Goal: Information Seeking & Learning: Understand process/instructions

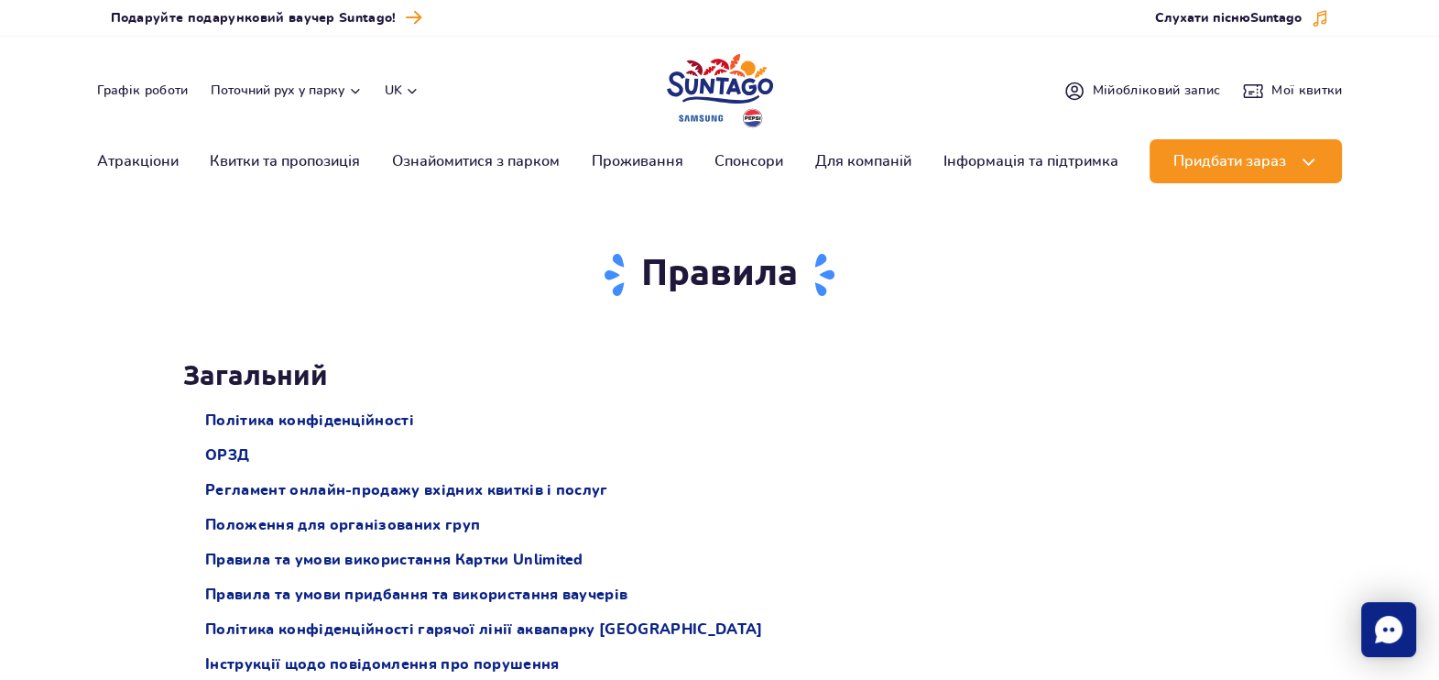
click at [404, 91] on button "uk" at bounding box center [402, 91] width 35 height 18
click at [431, 141] on span "PL" at bounding box center [429, 135] width 16 height 18
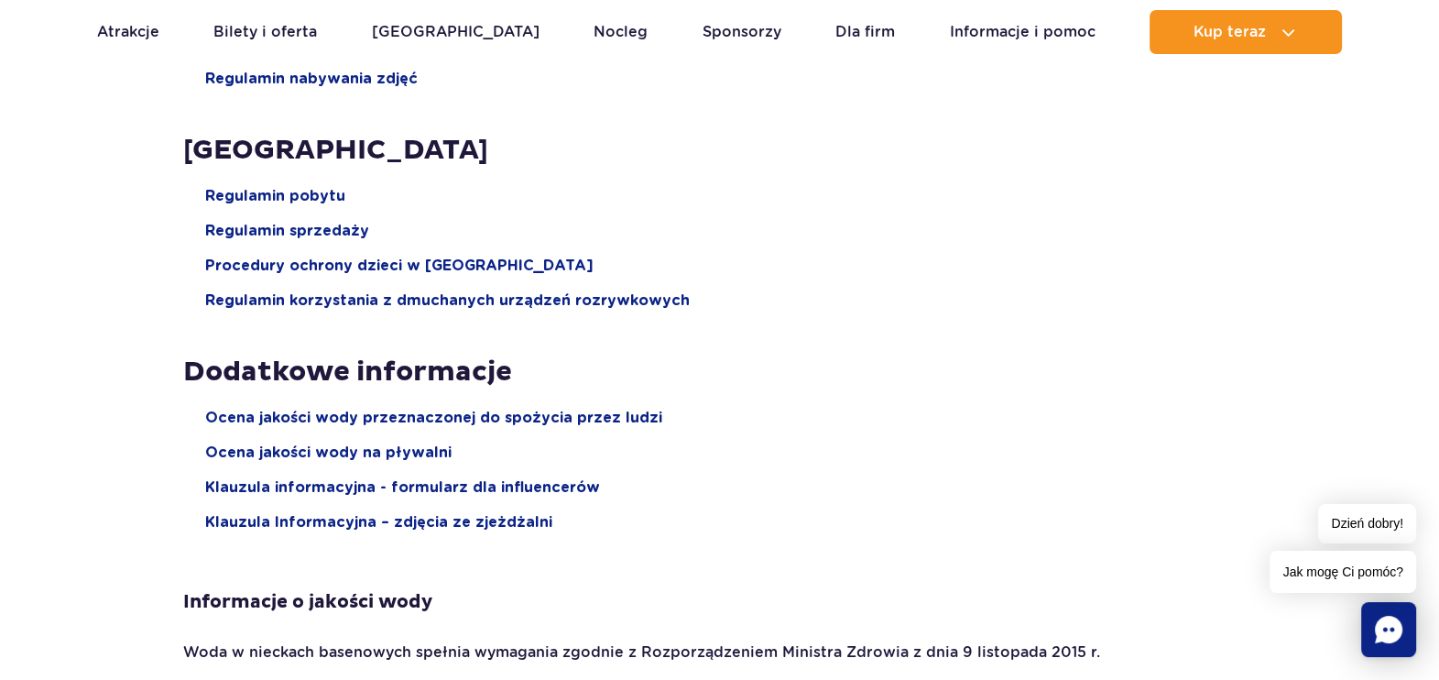
scroll to position [2520, 0]
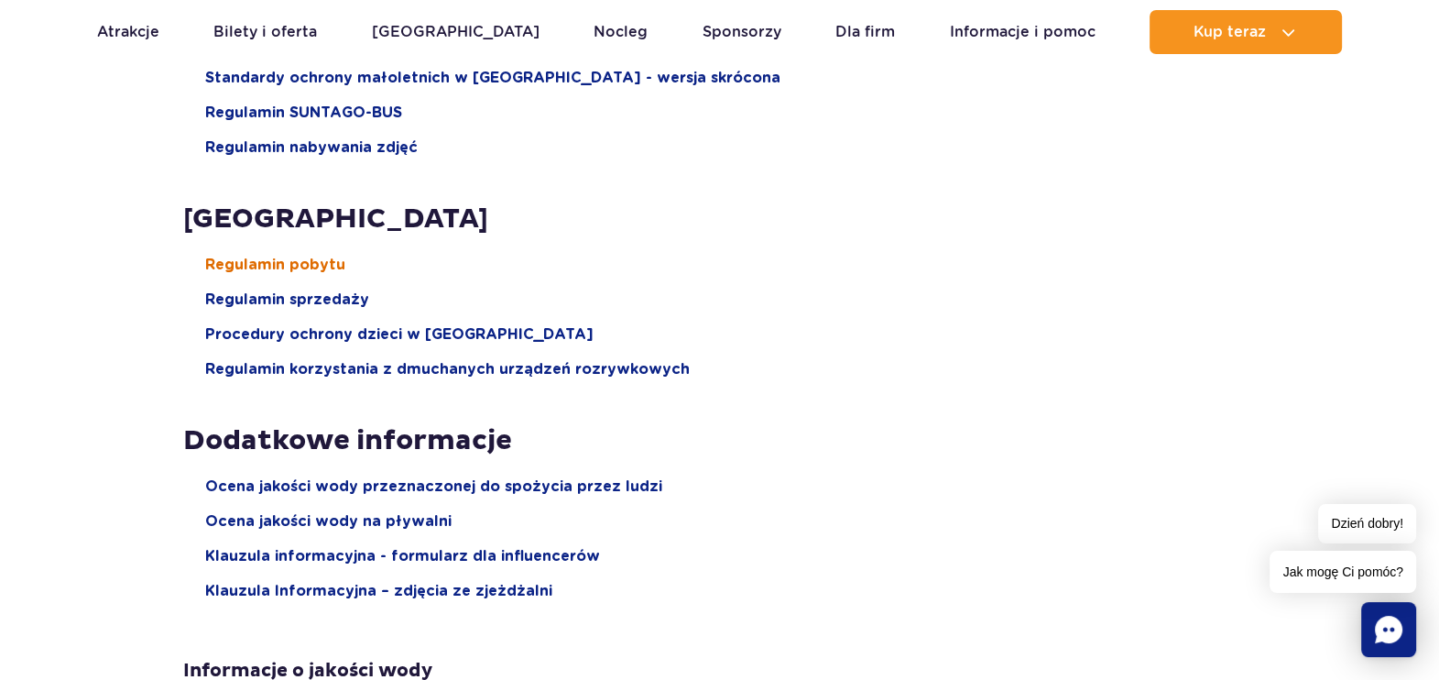
click at [330, 257] on span "Regulamin pobytu" at bounding box center [275, 265] width 140 height 20
click at [290, 294] on span "Regulamin sprzedaży" at bounding box center [287, 300] width 164 height 20
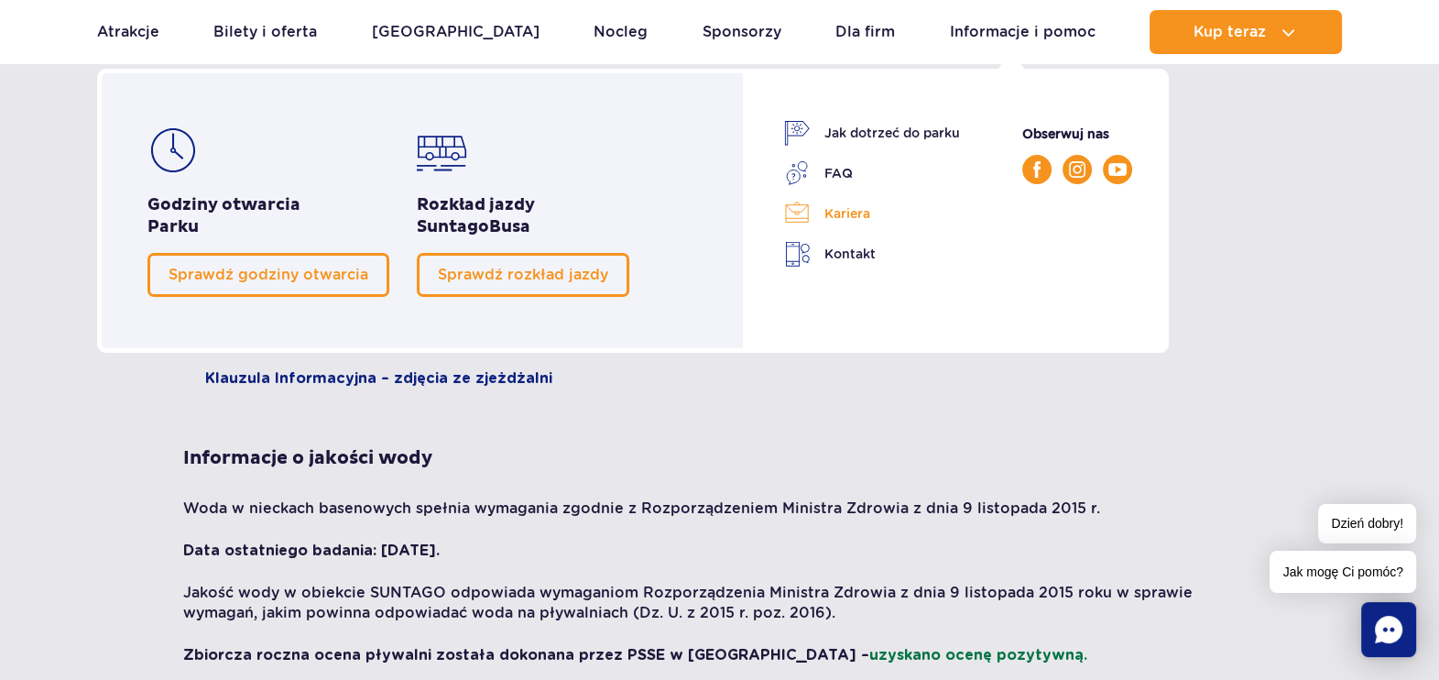
scroll to position [2749, 0]
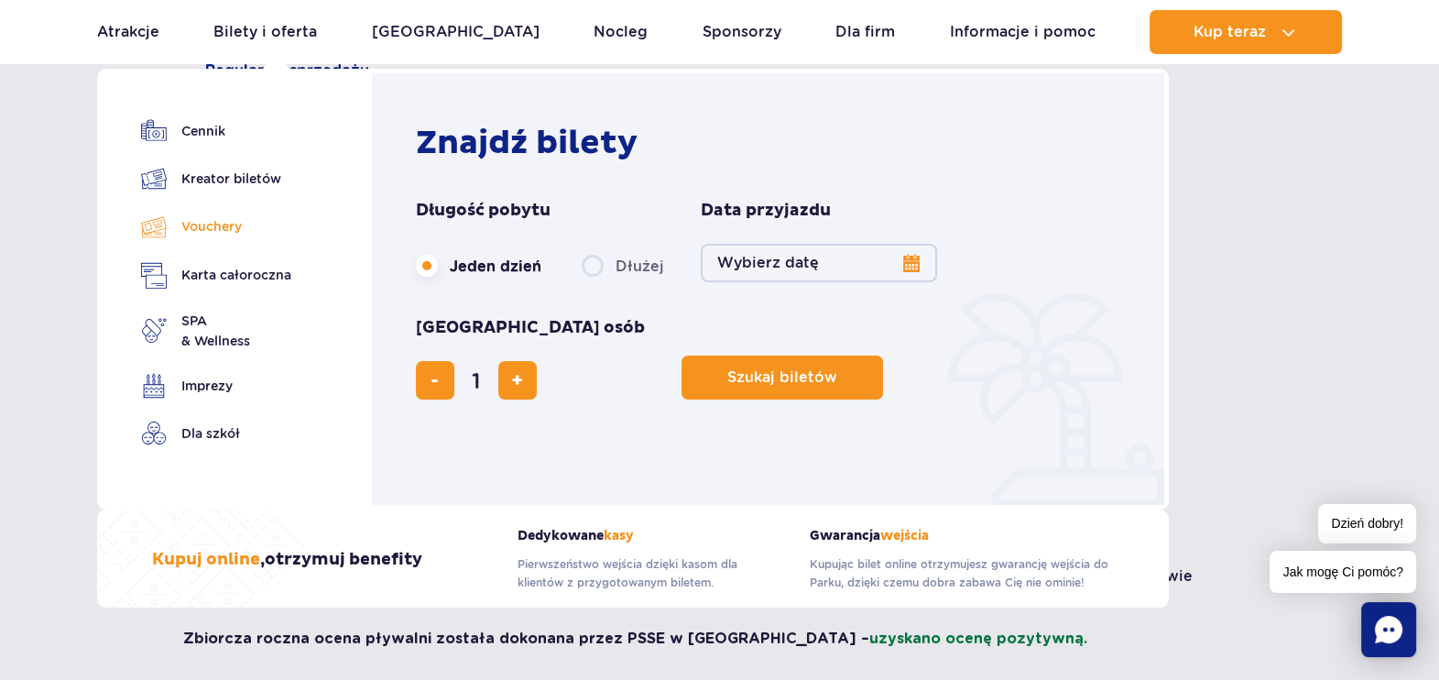
click at [224, 228] on link "Vouchery" at bounding box center [216, 226] width 150 height 27
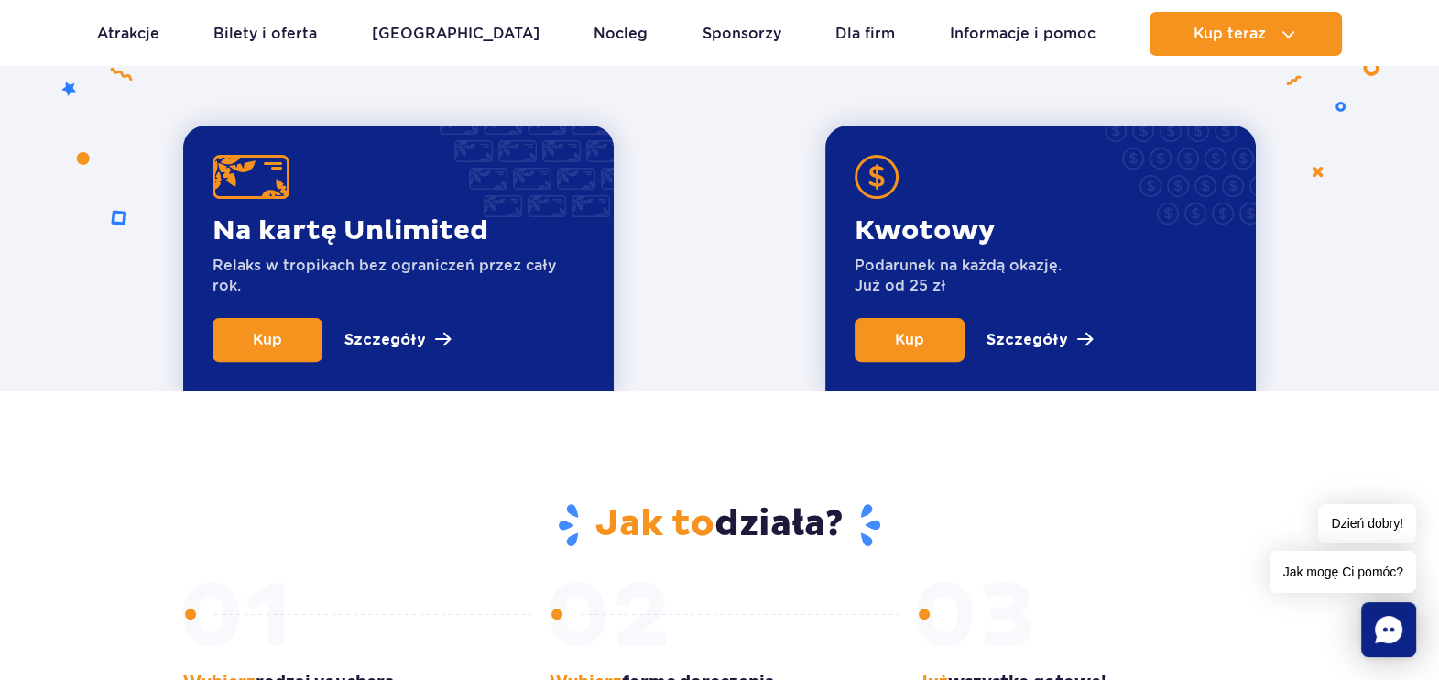
scroll to position [687, 0]
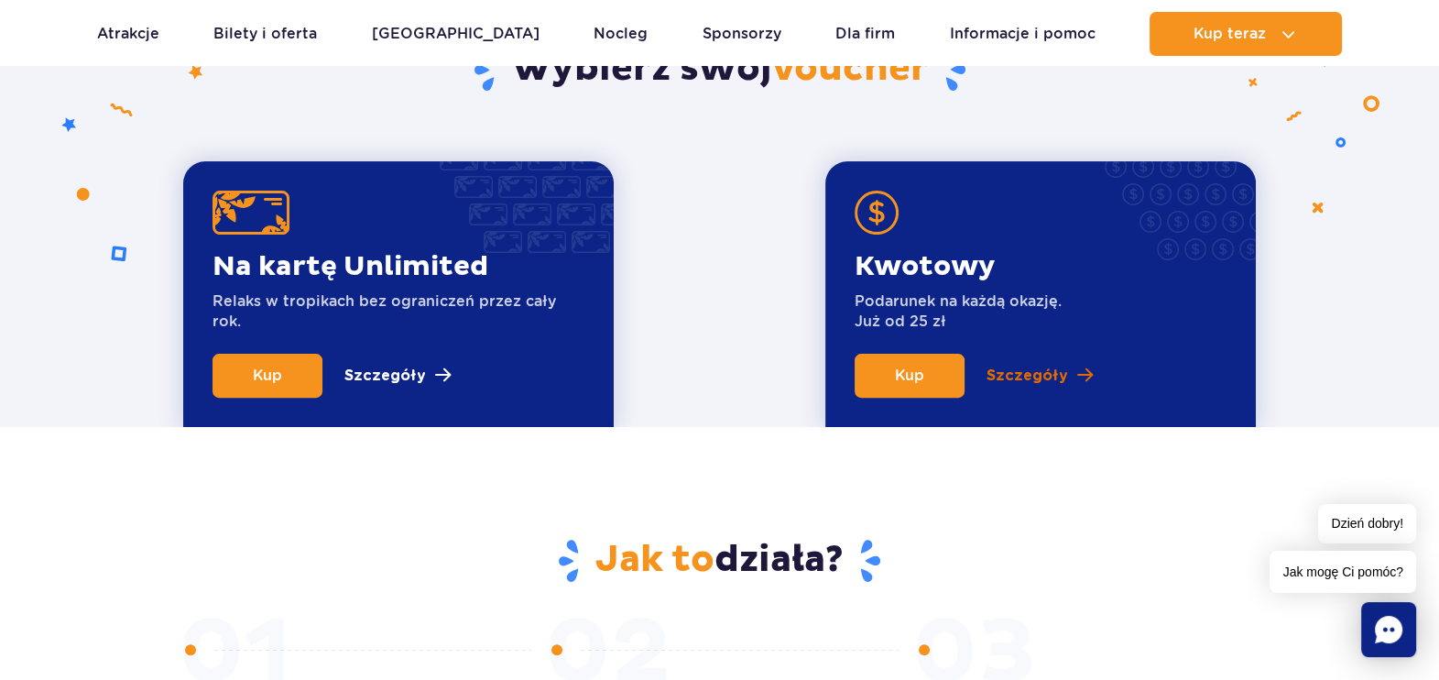
click at [1057, 379] on p "Szczegóły" at bounding box center [1028, 376] width 82 height 22
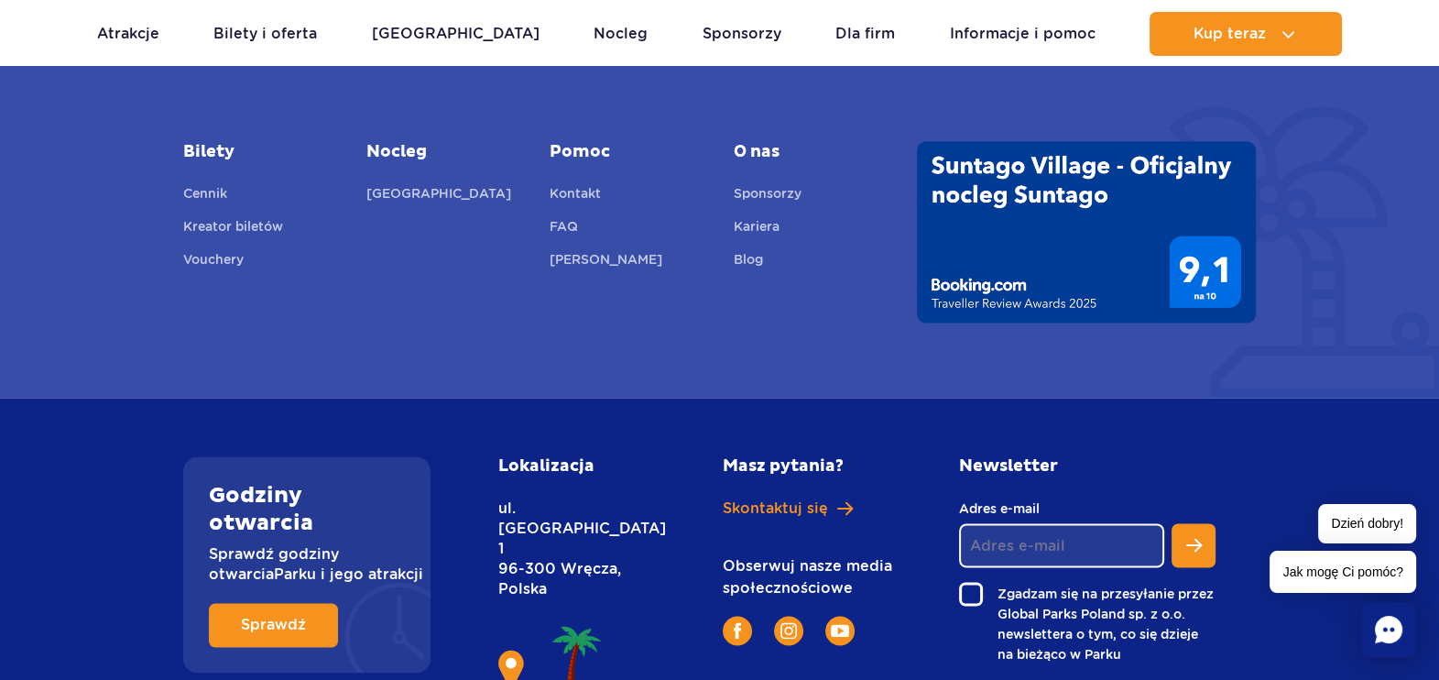
scroll to position [3654, 0]
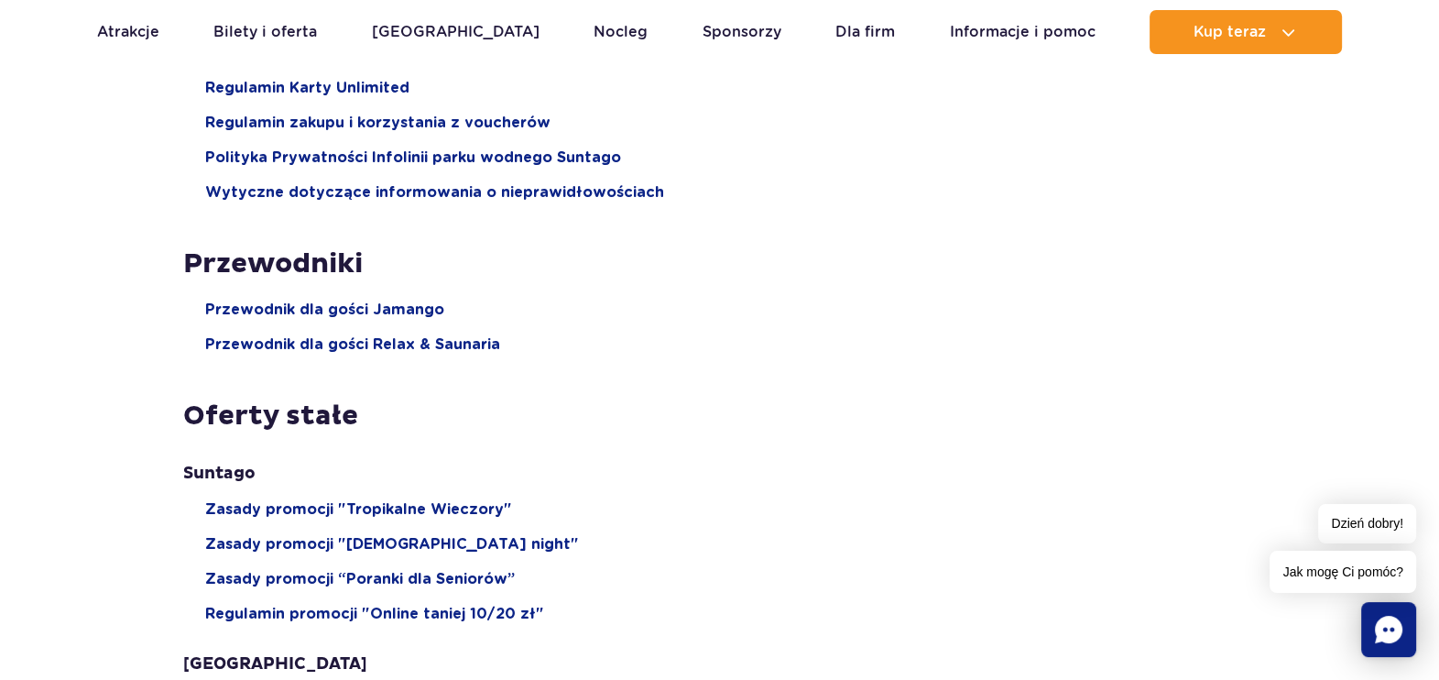
scroll to position [228, 0]
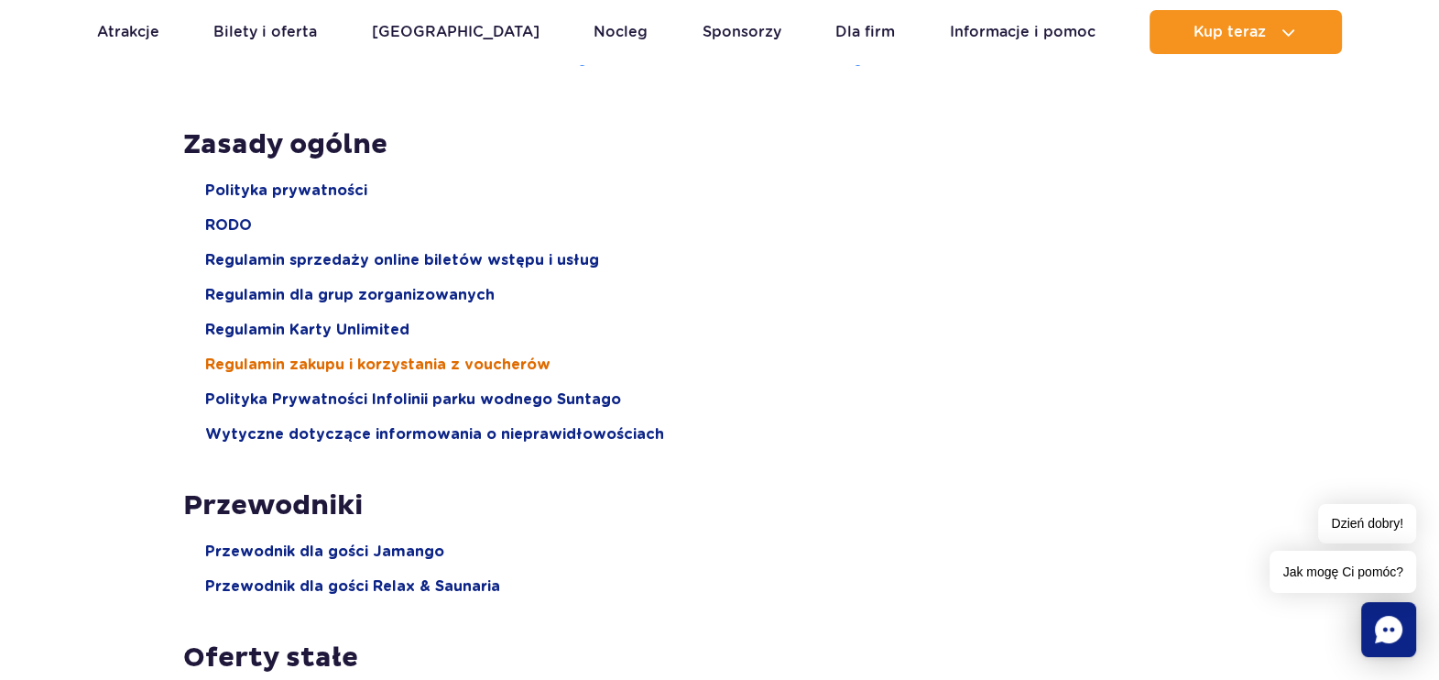
click at [508, 366] on span "Regulamin zakupu i korzystania z voucherów" at bounding box center [377, 365] width 345 height 20
